Goal: Navigation & Orientation: Find specific page/section

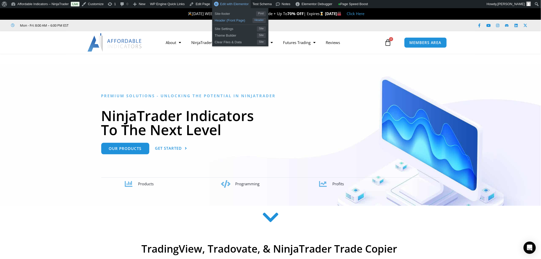
click at [228, 20] on span "Header (Front Page)" at bounding box center [234, 19] width 38 height 7
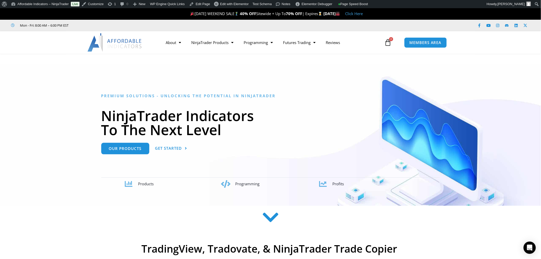
click at [268, 217] on icon at bounding box center [271, 217] width 18 height 18
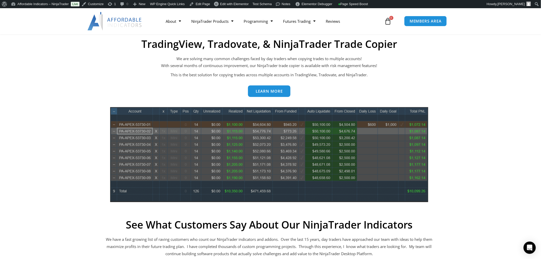
scroll to position [140, 0]
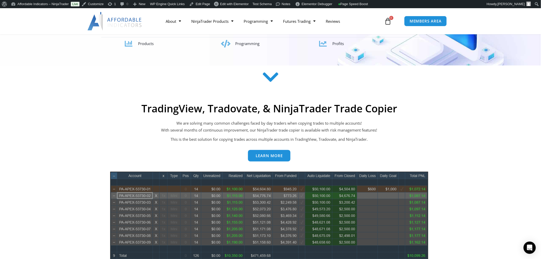
click at [274, 76] on icon at bounding box center [271, 77] width 18 height 18
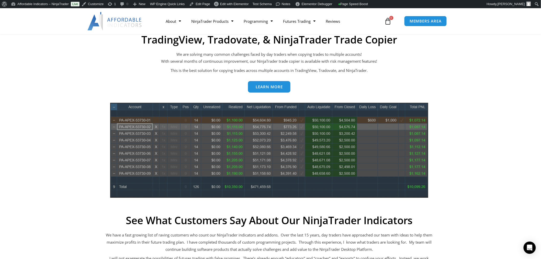
scroll to position [197, 0]
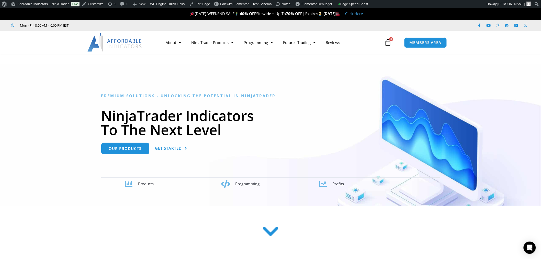
click at [269, 222] on icon at bounding box center [271, 231] width 18 height 18
click at [271, 222] on icon at bounding box center [271, 231] width 18 height 18
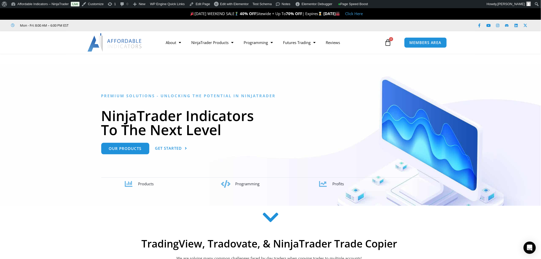
click at [272, 220] on icon at bounding box center [271, 219] width 18 height 18
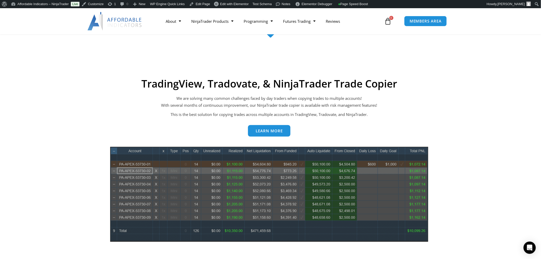
scroll to position [199, 0]
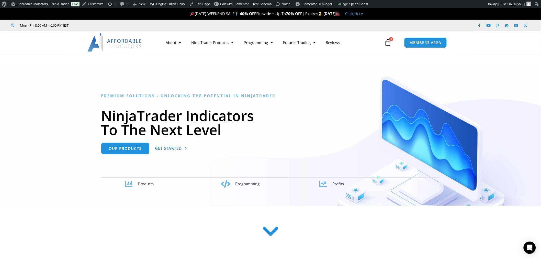
click at [265, 231] on icon at bounding box center [271, 231] width 18 height 18
click at [268, 231] on icon at bounding box center [271, 231] width 18 height 18
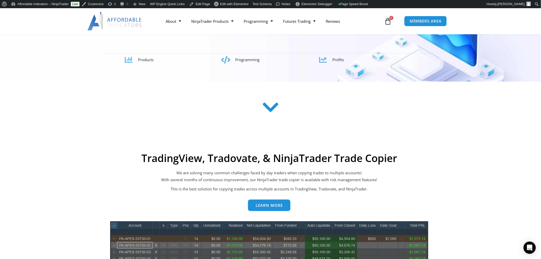
scroll to position [214, 0]
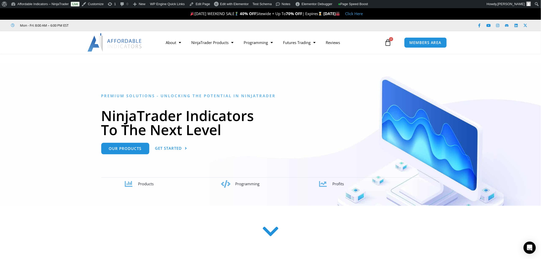
click at [270, 234] on icon at bounding box center [271, 231] width 18 height 18
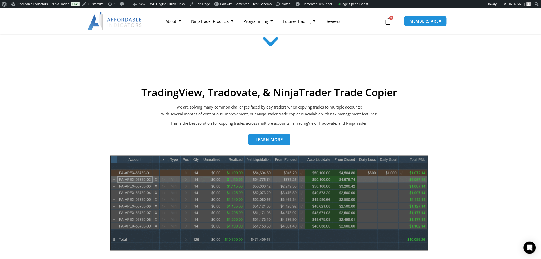
scroll to position [214, 0]
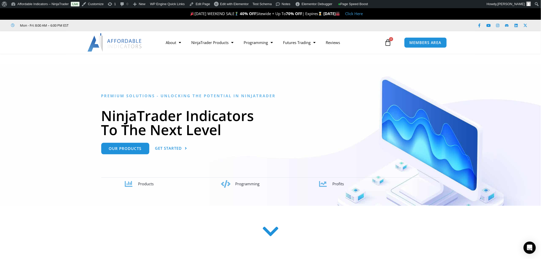
click at [269, 234] on icon at bounding box center [271, 231] width 18 height 18
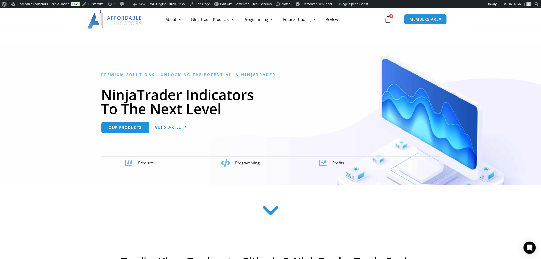
scroll to position [142, 0]
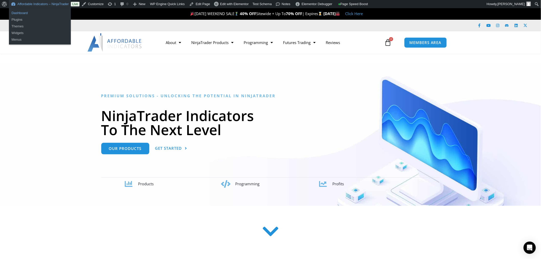
click at [22, 14] on link "Dashboard" at bounding box center [40, 13] width 62 height 7
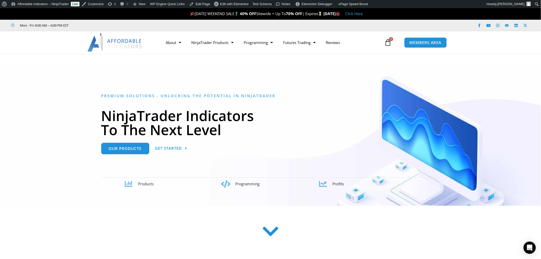
click at [269, 232] on icon at bounding box center [271, 231] width 18 height 18
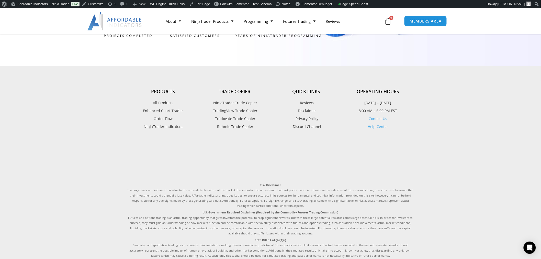
scroll to position [1469, 0]
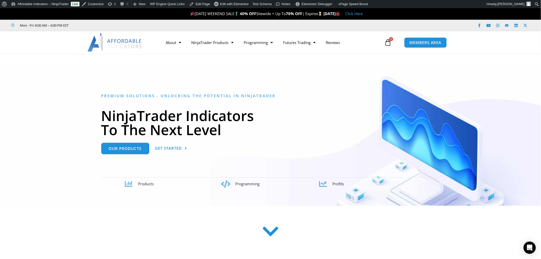
click at [275, 229] on icon at bounding box center [271, 231] width 18 height 18
click at [271, 224] on icon at bounding box center [271, 231] width 18 height 18
click at [272, 224] on icon at bounding box center [271, 231] width 18 height 18
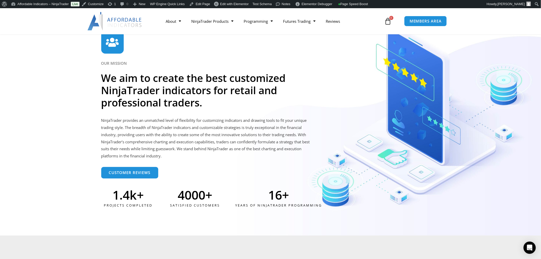
scroll to position [1200, 0]
